Goal: Task Accomplishment & Management: Complete application form

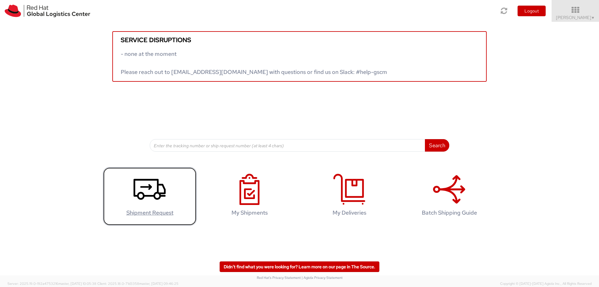
click at [160, 198] on use at bounding box center [150, 189] width 32 height 21
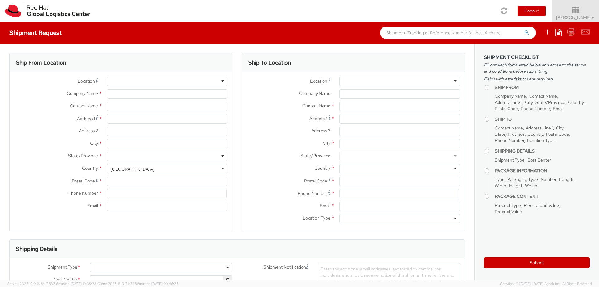
select select "446"
select select
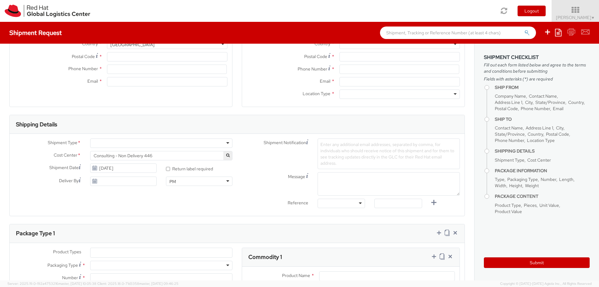
scroll to position [127, 0]
type input "Red Hat"
type input "Walter Sarg"
type input "wsarg@redhat.com"
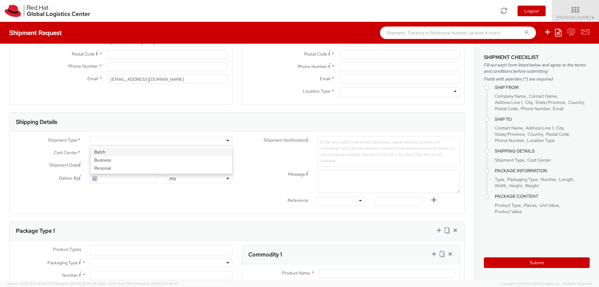
click at [228, 142] on div at bounding box center [161, 140] width 142 height 9
click at [267, 161] on div "Shipment Notification Enter any additional email addresses, separated by comma,…" at bounding box center [351, 151] width 228 height 31
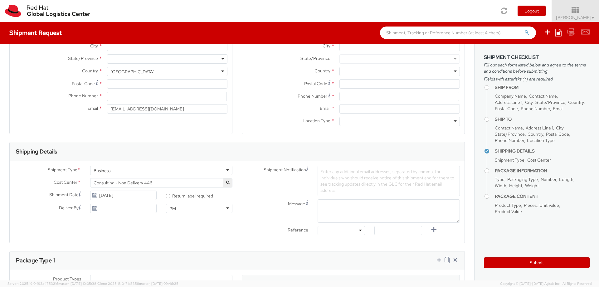
scroll to position [0, 0]
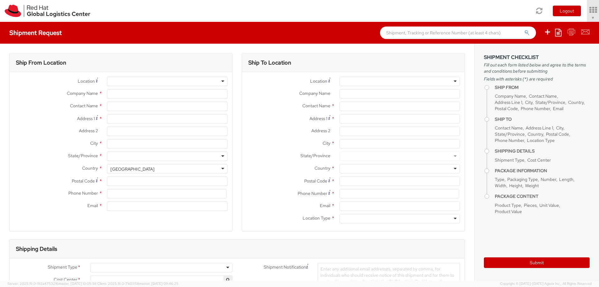
select select "446"
type input "Red Hat"
type input "Walter Sarg"
type input "wsarg@redhat.com"
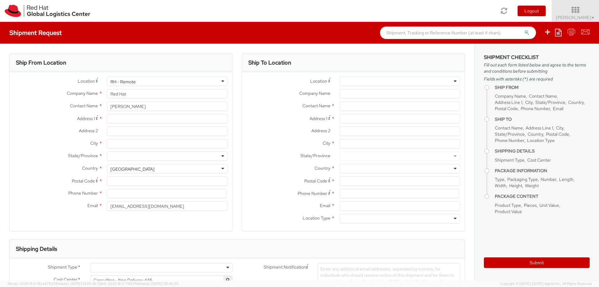
select select
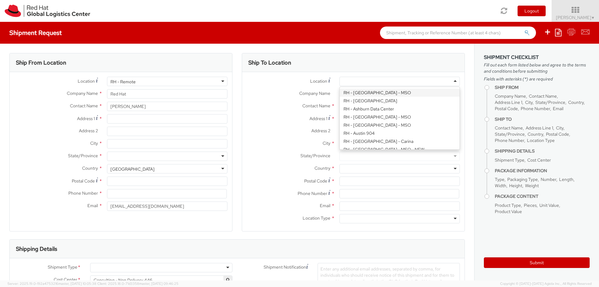
click at [455, 80] on div at bounding box center [400, 81] width 121 height 9
type input "itself s.r.o"
type input "Palavske Namesti 4343/11"
type input "c/o Red Hat Czech s.r.o."
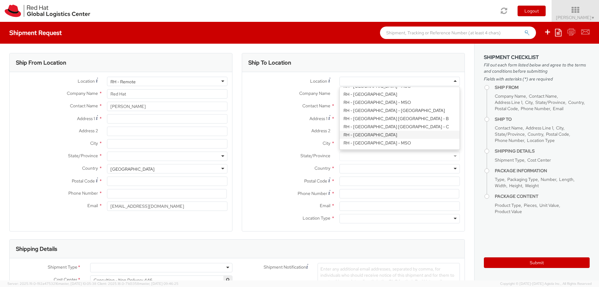
type input "BRNO"
type input "62800"
type input "420 533 383 385"
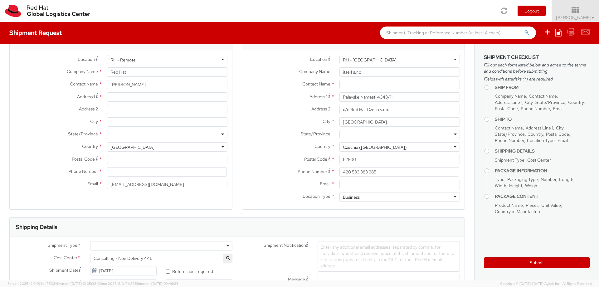
scroll to position [15, 0]
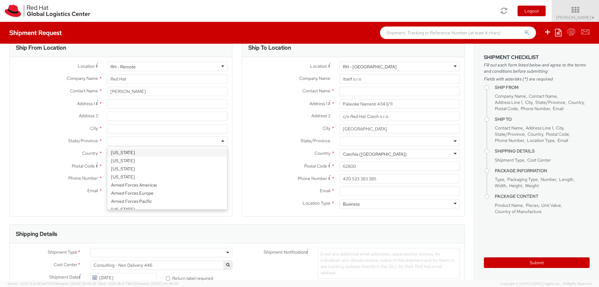
click at [222, 142] on div at bounding box center [167, 141] width 121 height 9
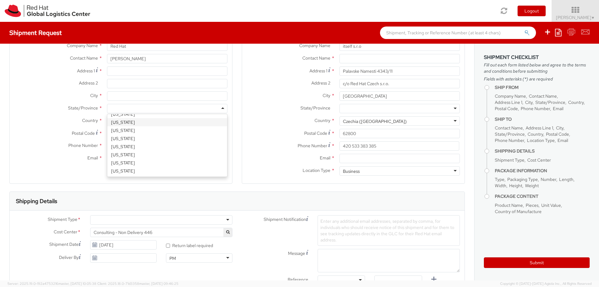
scroll to position [49, 0]
click at [266, 166] on label "Location Type *" at bounding box center [288, 169] width 93 height 8
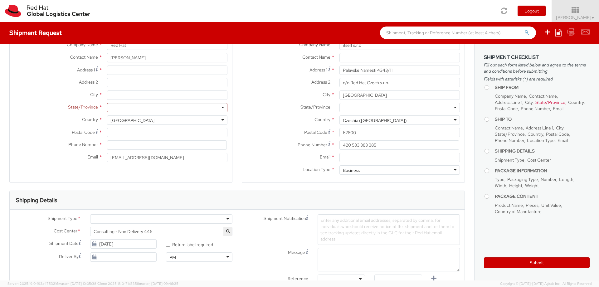
scroll to position [48, 0]
click at [188, 94] on input "City *" at bounding box center [167, 95] width 121 height 9
click at [221, 106] on div at bounding box center [167, 107] width 121 height 9
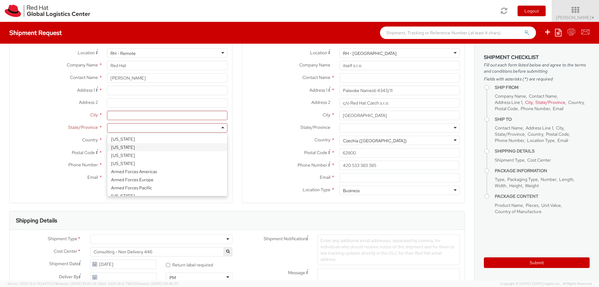
scroll to position [17, 0]
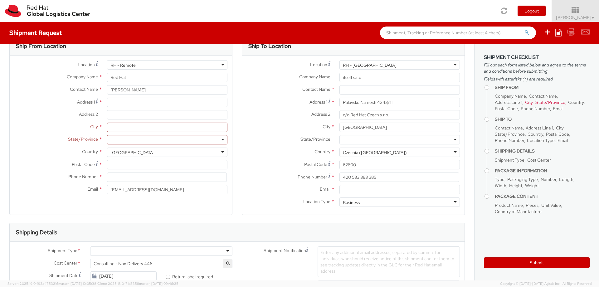
click at [158, 138] on div at bounding box center [167, 139] width 121 height 9
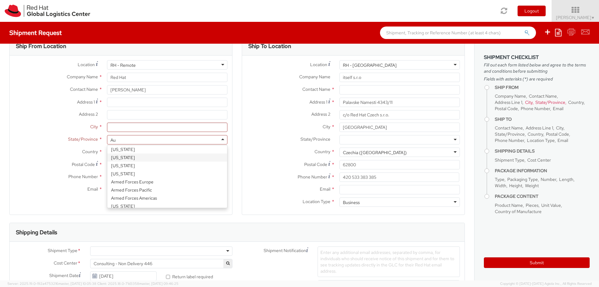
scroll to position [0, 0]
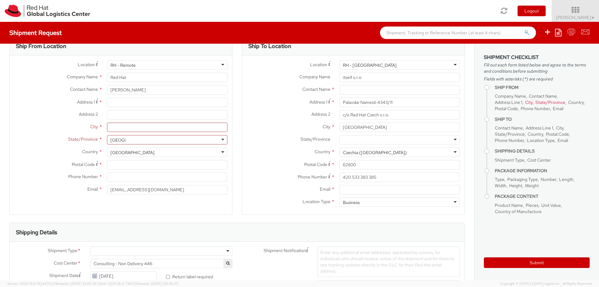
type input "Austria"
click at [239, 154] on div "Ship To Location Location * RH - Brno Data Center RH - Brno Data Center RH - Am…" at bounding box center [353, 130] width 233 height 186
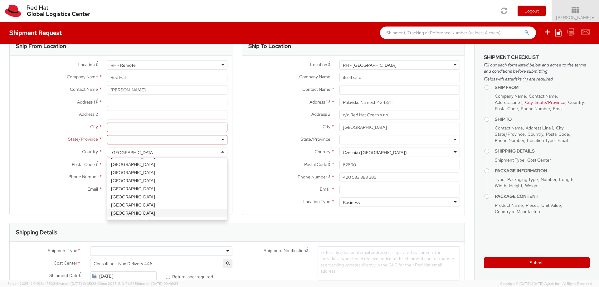
click at [223, 152] on div "United States" at bounding box center [167, 152] width 121 height 9
select select "CM"
select select "KGS"
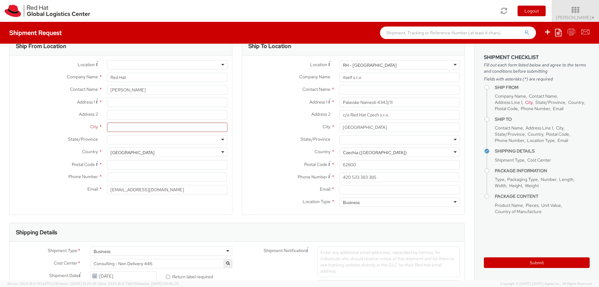
scroll to position [16, 0]
click at [149, 139] on div at bounding box center [167, 139] width 121 height 9
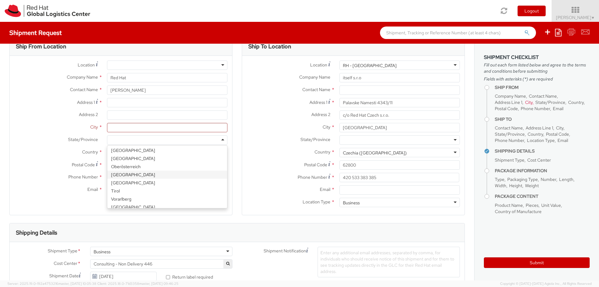
scroll to position [14, 0]
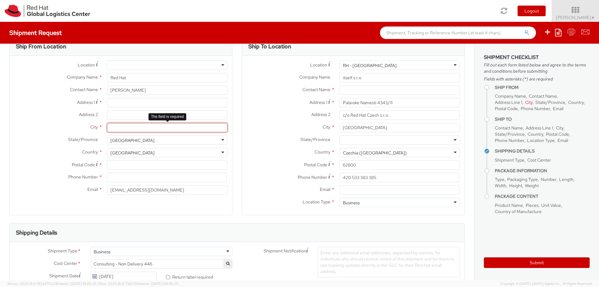
click at [148, 128] on input "City *" at bounding box center [167, 127] width 121 height 9
type input "VIenna"
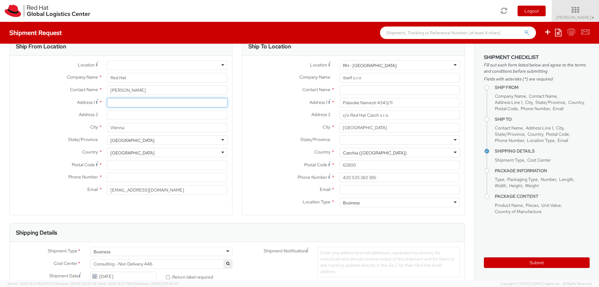
click at [132, 105] on input "Address 1 *" at bounding box center [167, 102] width 121 height 9
type input "Charasgasse 2 / 21"
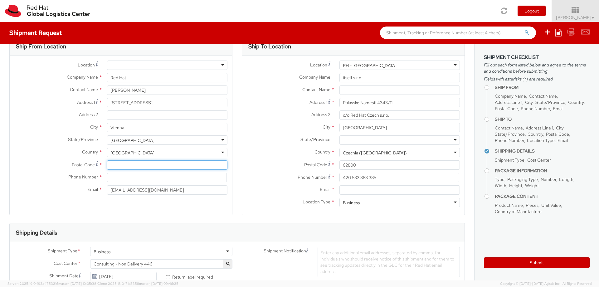
click at [136, 163] on input "Postal Code *" at bounding box center [167, 164] width 121 height 9
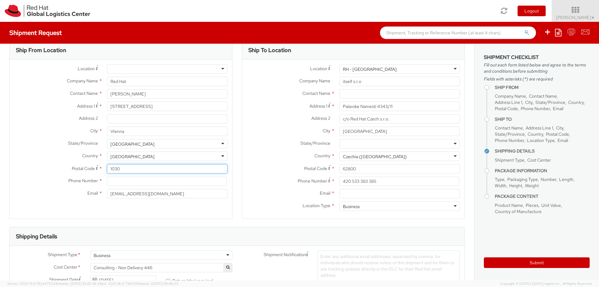
type input "1030"
click at [126, 181] on input at bounding box center [167, 180] width 120 height 9
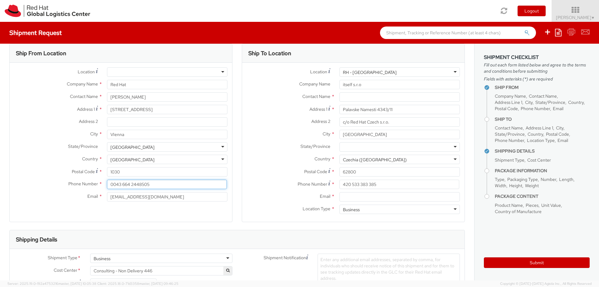
type input "0043 664 2448505"
click at [133, 209] on div "Location * RH - Amsterdam - MSO RH - Amsterdam Data Center RH - Ashburn Data Ce…" at bounding box center [121, 136] width 223 height 147
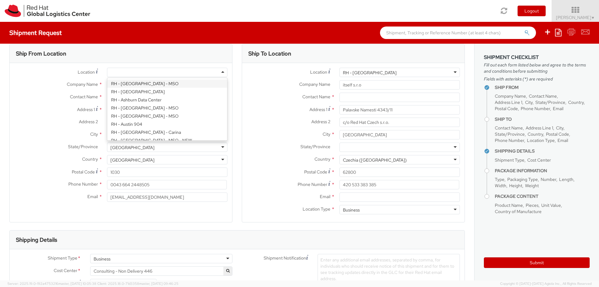
click at [222, 72] on div at bounding box center [167, 72] width 121 height 9
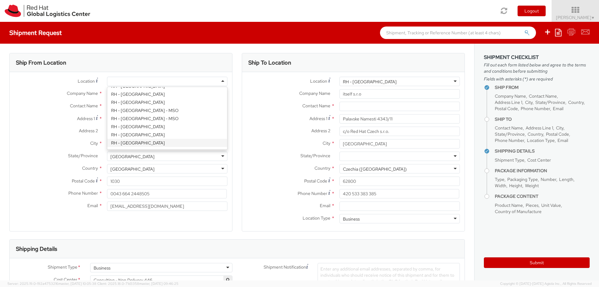
scroll to position [635, 0]
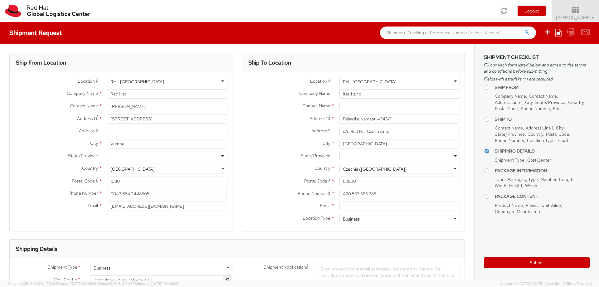
type input "Red Hat GmbH"
type input "Werner-von-Siemens-Ring 12"
type input "Technopark II"
type input "MUNICH"
type input "85630"
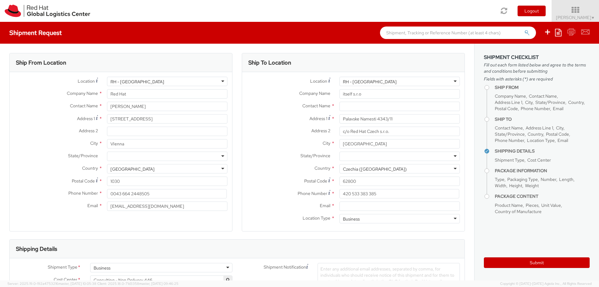
type input "49 89 205071 0"
click at [265, 125] on div "Address 1 * Palavske Namesti 4343/11" at bounding box center [353, 120] width 223 height 12
click at [223, 81] on div "RH - Munich" at bounding box center [167, 81] width 121 height 9
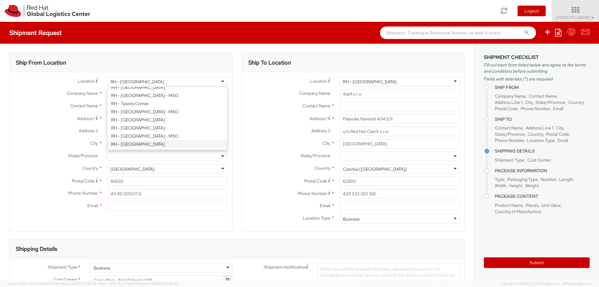
scroll to position [1038, 0]
type input "Red Hat Austria GmbH"
type input "Handelskai 94-96"
type input "26th Floor"
type input "WIEN"
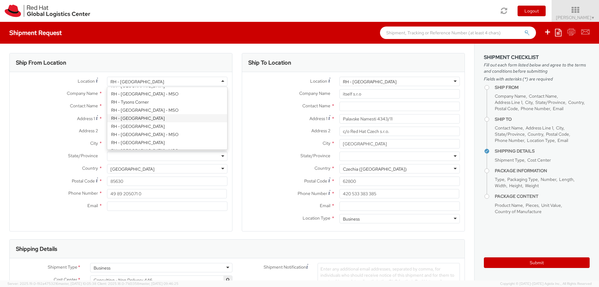
type input "1200"
type input "353 86 0488 233"
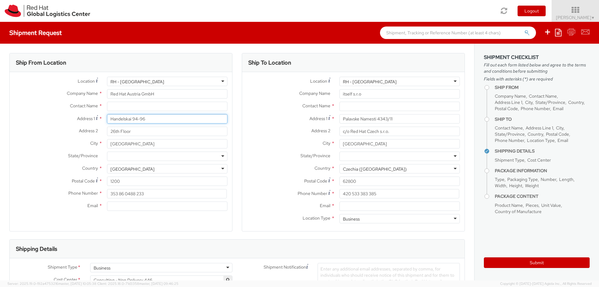
click at [167, 119] on input "Handelskai 94-96" at bounding box center [167, 118] width 121 height 9
click at [173, 121] on input "Handelskai 94-96" at bounding box center [167, 118] width 121 height 9
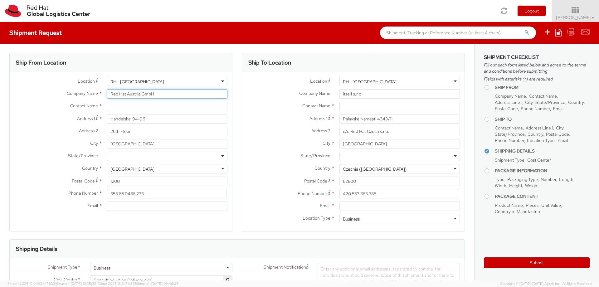
click at [161, 92] on input "Red Hat Austria GmbH" at bounding box center [167, 93] width 121 height 9
click at [224, 82] on div "RH - Vienna" at bounding box center [167, 81] width 121 height 9
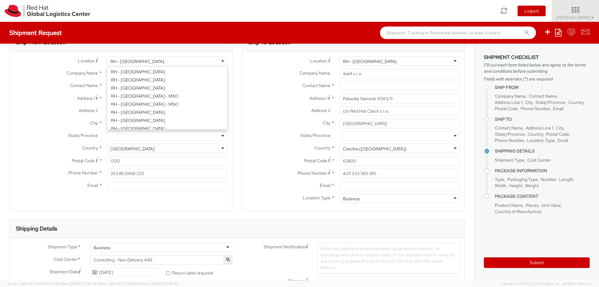
scroll to position [629, 0]
type input "Red Hat GmbH"
type input "Werner-von-Siemens-Ring 12"
type input "Technopark II"
type input "MUNICH"
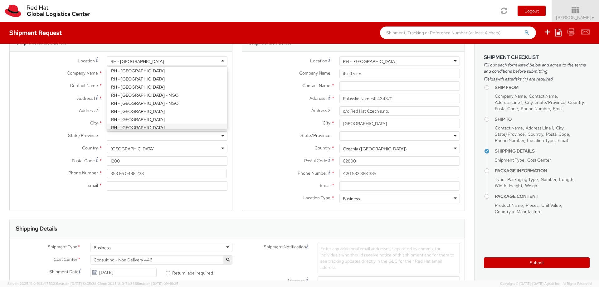
type input "85630"
type input "49 89 205071 0"
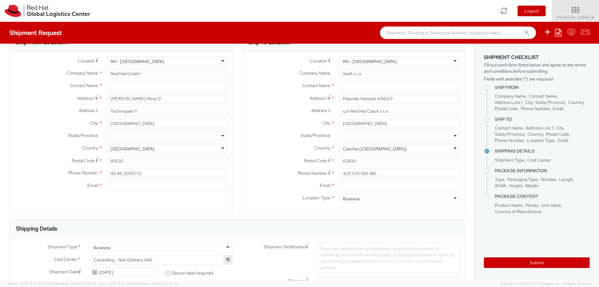
scroll to position [20, 0]
click at [148, 89] on input "text" at bounding box center [167, 86] width 121 height 9
type input "Walter Sarg"
click at [78, 96] on span "Address 1" at bounding box center [86, 99] width 18 height 6
click at [107, 96] on input "Werner-von-Siemens-Ring 12" at bounding box center [167, 98] width 121 height 9
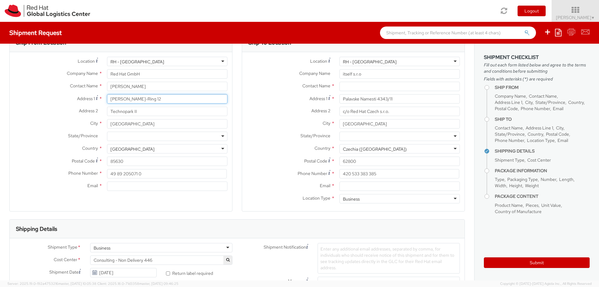
drag, startPoint x: 179, startPoint y: 99, endPoint x: 106, endPoint y: 97, distance: 73.4
click at [106, 97] on div "Werner-von-Siemens-Ring 12" at bounding box center [167, 98] width 130 height 9
type input "C"
type input "Charasgasse 3/21"
drag, startPoint x: 143, startPoint y: 112, endPoint x: 96, endPoint y: 112, distance: 47.5
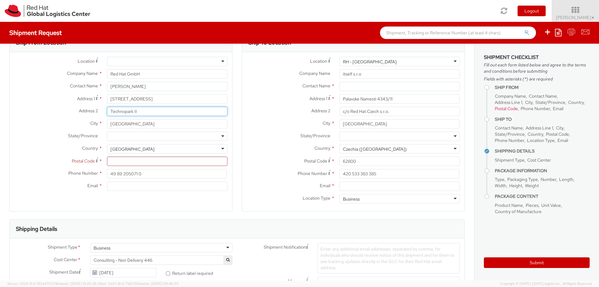
click at [96, 112] on div "Address 2 * Technopark II" at bounding box center [121, 111] width 223 height 9
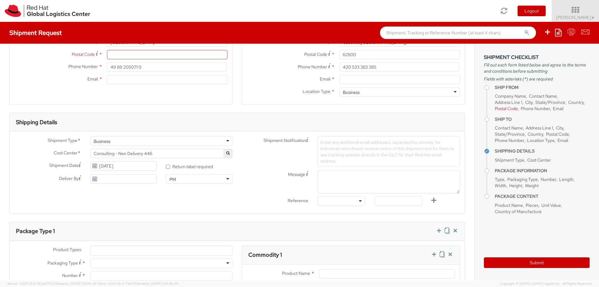
scroll to position [130, 0]
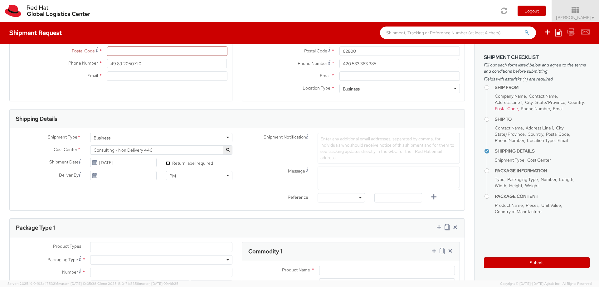
click at [169, 164] on input "* Return label required" at bounding box center [168, 163] width 4 height 4
checkbox input "true"
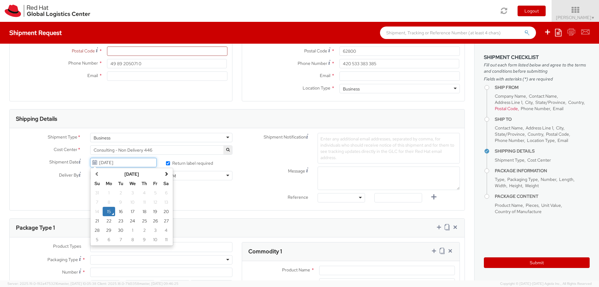
click at [106, 162] on input "09/15/2025" at bounding box center [123, 162] width 66 height 9
click at [143, 229] on td "2" at bounding box center [144, 230] width 11 height 9
type input "10/02/2025"
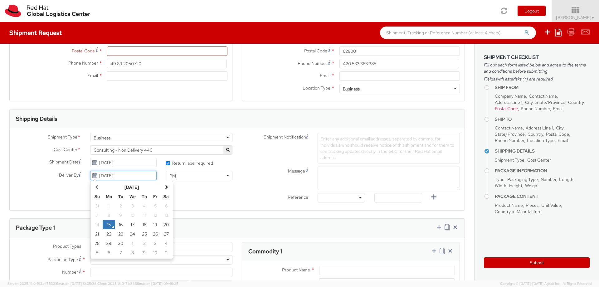
click at [125, 175] on input "09/15/2025" at bounding box center [123, 175] width 66 height 9
click at [165, 189] on span at bounding box center [166, 187] width 4 height 4
drag, startPoint x: 154, startPoint y: 226, endPoint x: 162, endPoint y: 225, distance: 7.5
click at [154, 226] on td "17" at bounding box center [155, 224] width 11 height 9
click at [147, 176] on input "10/17/2025" at bounding box center [123, 175] width 66 height 9
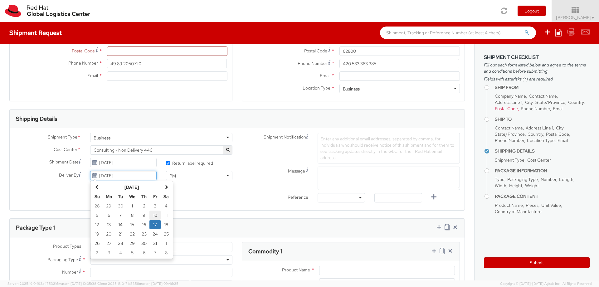
click at [154, 215] on td "10" at bounding box center [155, 215] width 11 height 9
type input "10/10/2025"
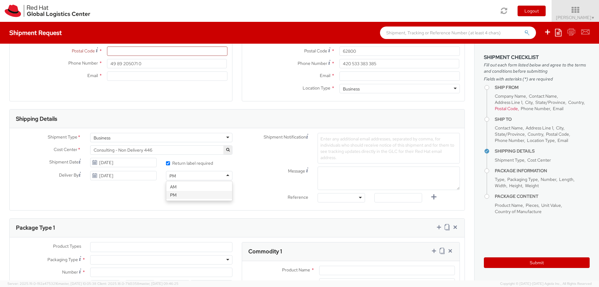
click at [227, 177] on div "PM" at bounding box center [199, 175] width 66 height 9
click at [214, 198] on div "Shipment Type * Business Business Business Cost Center * Consulting - Non Deliv…" at bounding box center [237, 169] width 455 height 73
click at [173, 198] on div "Shipment Type * Business Business Business Cost Center * Consulting - Non Deliv…" at bounding box center [237, 169] width 455 height 73
click at [229, 139] on div "Business" at bounding box center [161, 137] width 142 height 9
click at [243, 151] on div "Shipment Notification Enter any additional email addresses, separated by comma,…" at bounding box center [351, 148] width 228 height 31
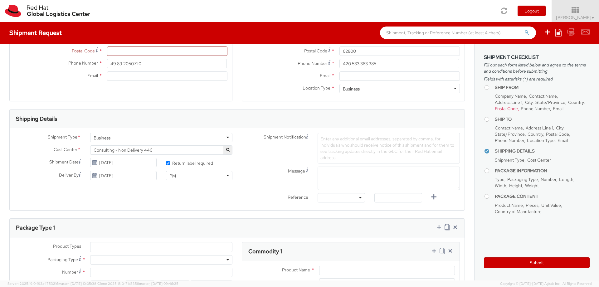
click at [361, 198] on div at bounding box center [341, 197] width 47 height 9
click at [272, 197] on label "Reference" at bounding box center [275, 196] width 76 height 7
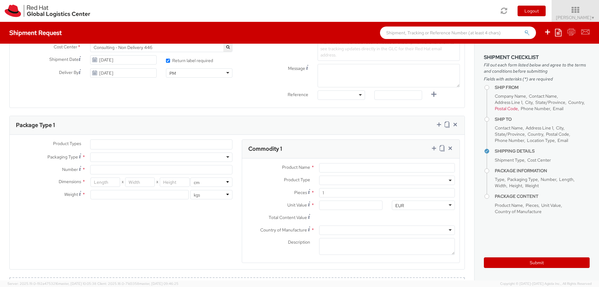
scroll to position [234, 0]
click at [199, 141] on ul at bounding box center [162, 143] width 142 height 9
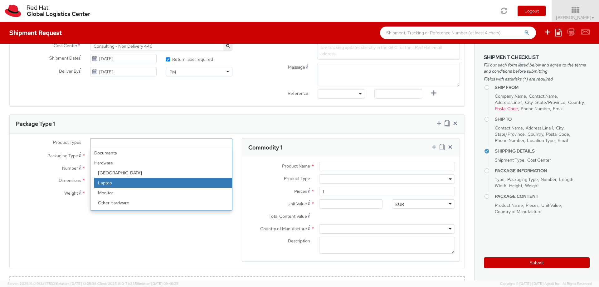
select select "LAPTOP"
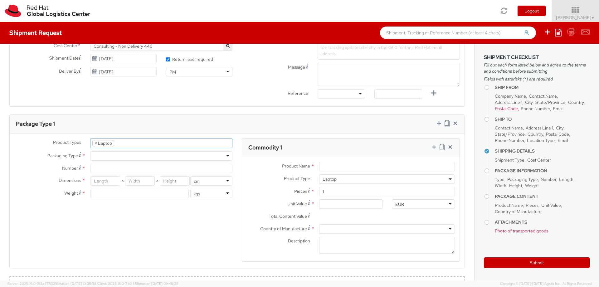
scroll to position [19, 0]
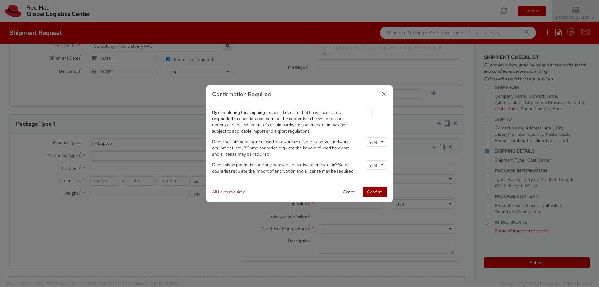
click at [373, 194] on button "Confirm" at bounding box center [375, 192] width 24 height 11
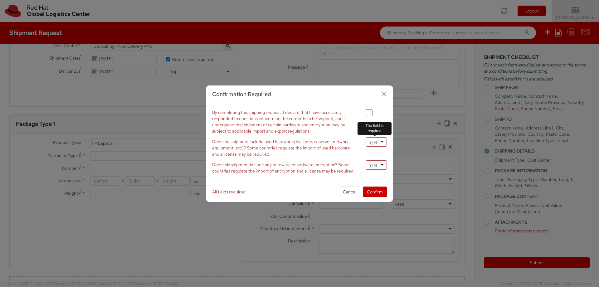
click at [383, 144] on div at bounding box center [376, 141] width 21 height 9
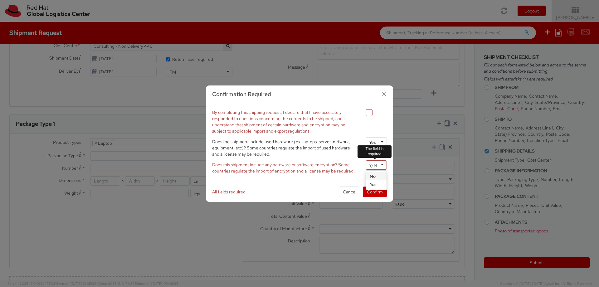
click at [383, 165] on div at bounding box center [376, 164] width 21 height 9
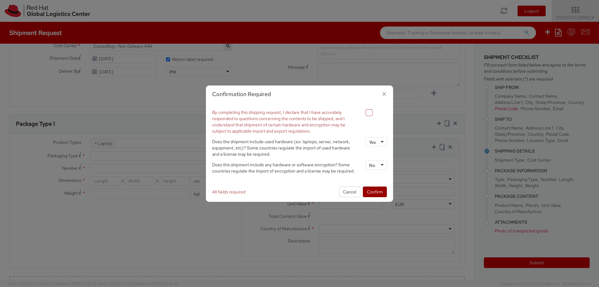
click at [375, 192] on button "Confirm" at bounding box center [375, 192] width 24 height 11
click at [368, 113] on label at bounding box center [369, 112] width 7 height 7
click at [364, 113] on input "checkbox" at bounding box center [362, 113] width 4 height 4
checkbox input "true"
click at [370, 192] on button "Confirm" at bounding box center [375, 192] width 24 height 11
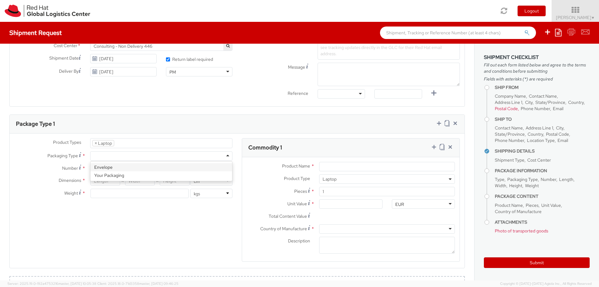
click at [229, 155] on div at bounding box center [161, 155] width 142 height 9
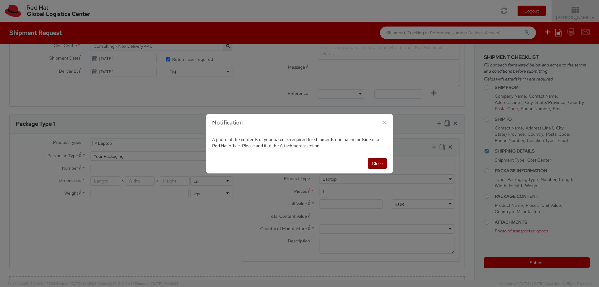
click at [372, 162] on button "Close" at bounding box center [377, 163] width 19 height 11
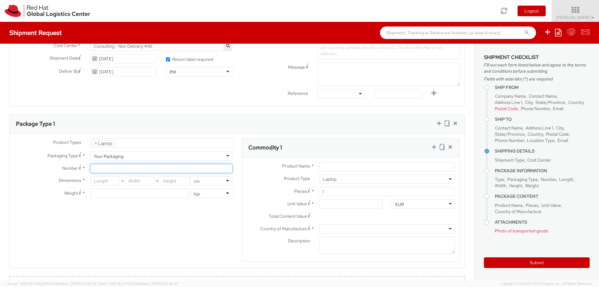
click at [212, 170] on input "Number *" at bounding box center [161, 168] width 142 height 9
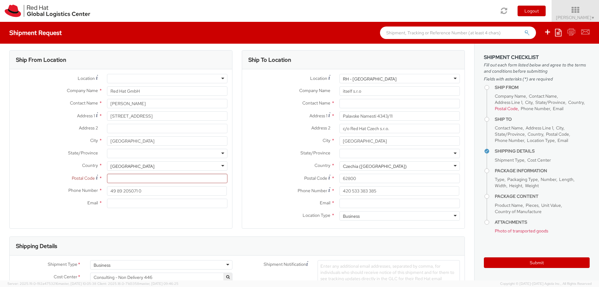
scroll to position [0, 0]
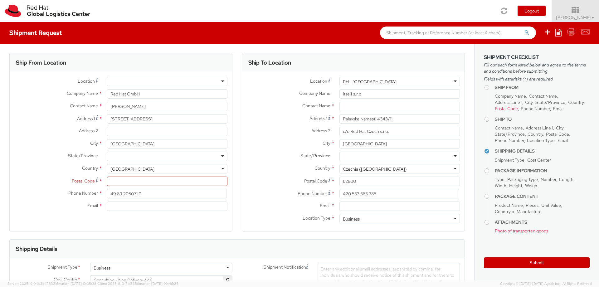
click at [458, 81] on div "RH - Brno Data Center" at bounding box center [400, 81] width 121 height 9
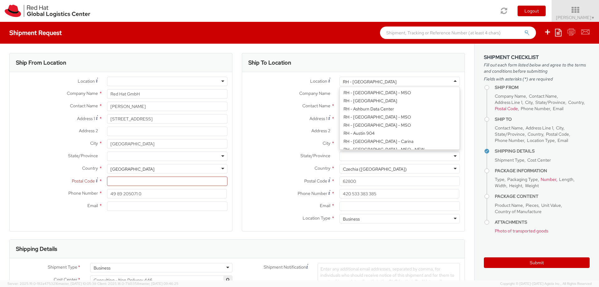
type input "Red Hat Czech s.r.o."
type input "Purkynova 647/111"
type input "621 00"
type input "420 532 294 555"
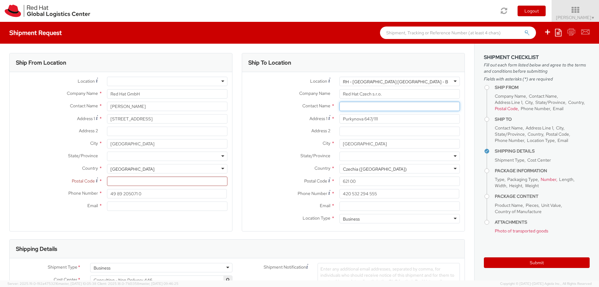
click at [393, 108] on input "text" at bounding box center [400, 106] width 121 height 9
click at [349, 107] on input "JAkub Klement" at bounding box center [400, 106] width 121 height 9
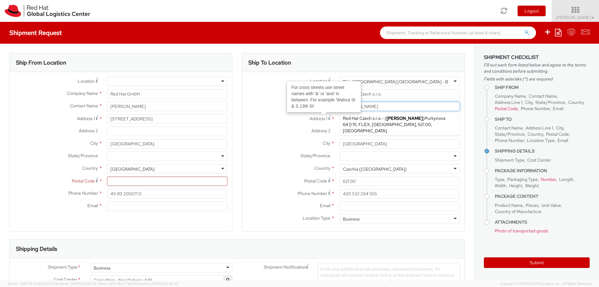
click at [363, 120] on span "Red Hat Czech s.r.o." at bounding box center [362, 119] width 39 height 6
type input "Jakub Klement"
type input "420538882055"
type input "jklement@redhat.com"
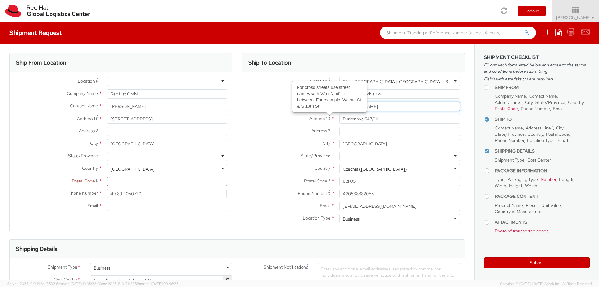
type input "Jakub Klement"
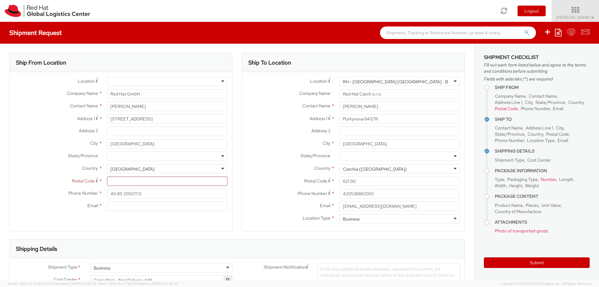
click at [280, 118] on label "Address 1 For cross streets use street names with '&' or 'and' in between. For …" at bounding box center [288, 118] width 93 height 8
click at [340, 118] on input "Purkynova 647/111" at bounding box center [400, 118] width 121 height 9
